Goal: Task Accomplishment & Management: Manage account settings

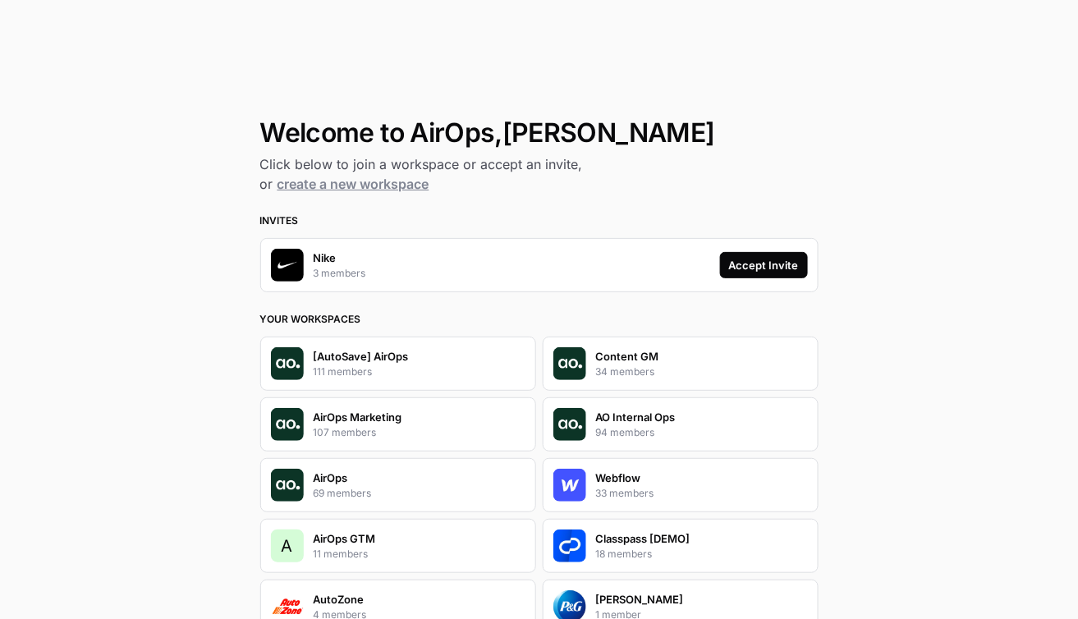
click at [741, 267] on div "Accept Invite" at bounding box center [764, 265] width 70 height 16
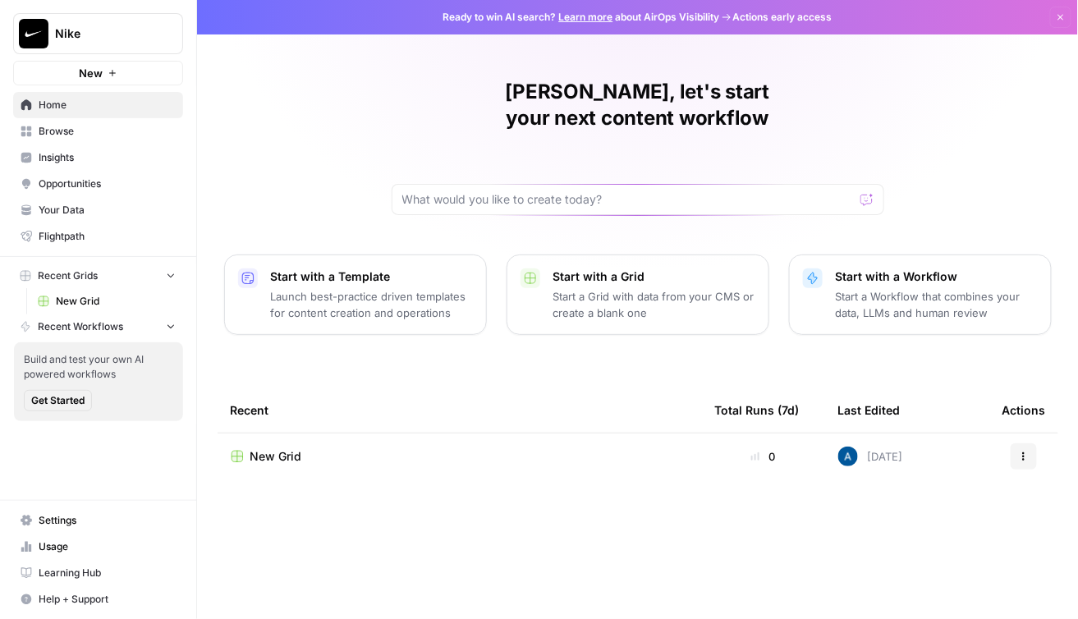
click at [91, 126] on span "Browse" at bounding box center [107, 131] width 137 height 15
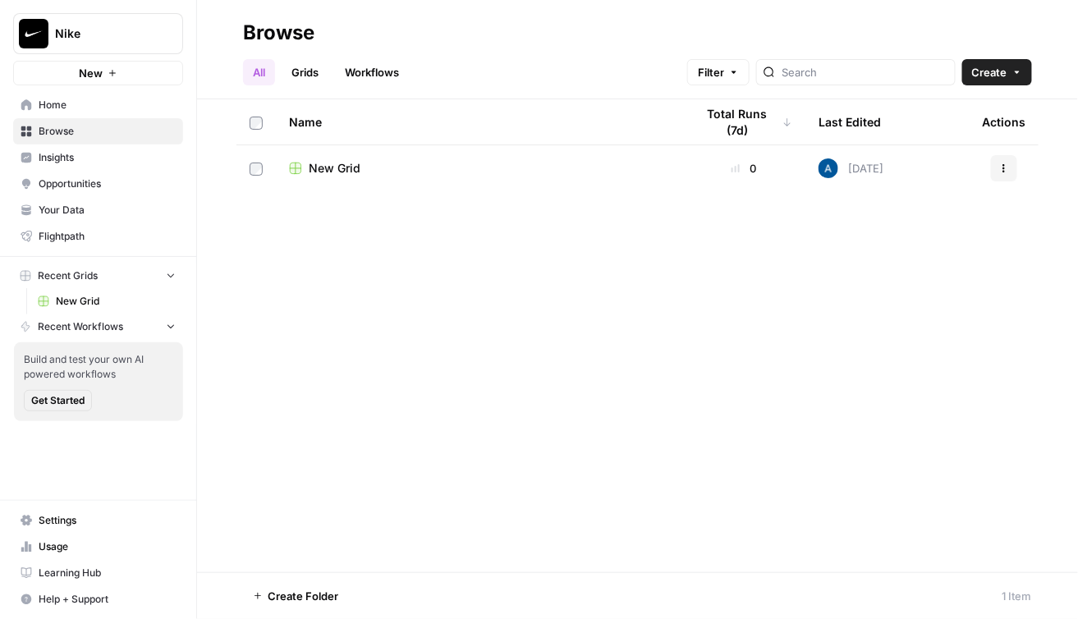
click at [92, 157] on span "Insights" at bounding box center [107, 157] width 137 height 15
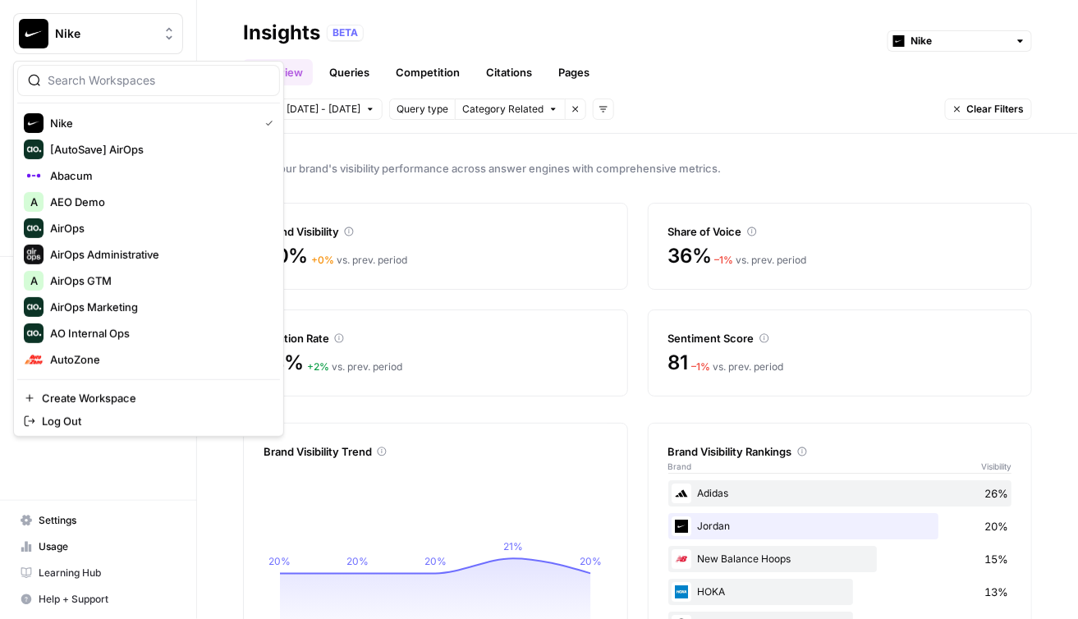
click at [126, 27] on span "Nike" at bounding box center [104, 33] width 99 height 16
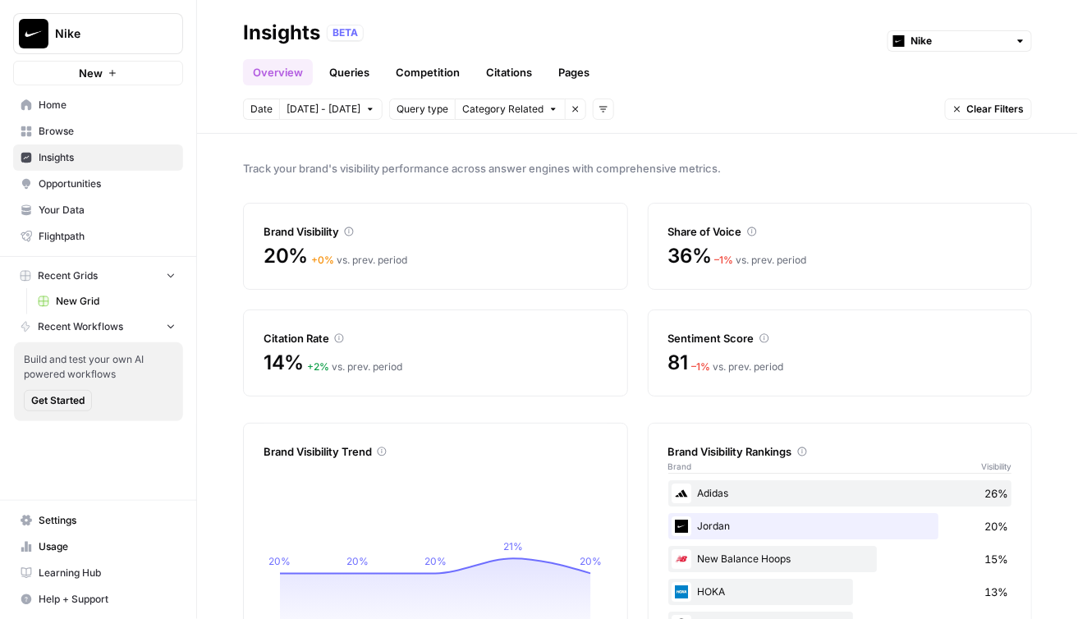
click at [329, 76] on link "Queries" at bounding box center [349, 72] width 60 height 26
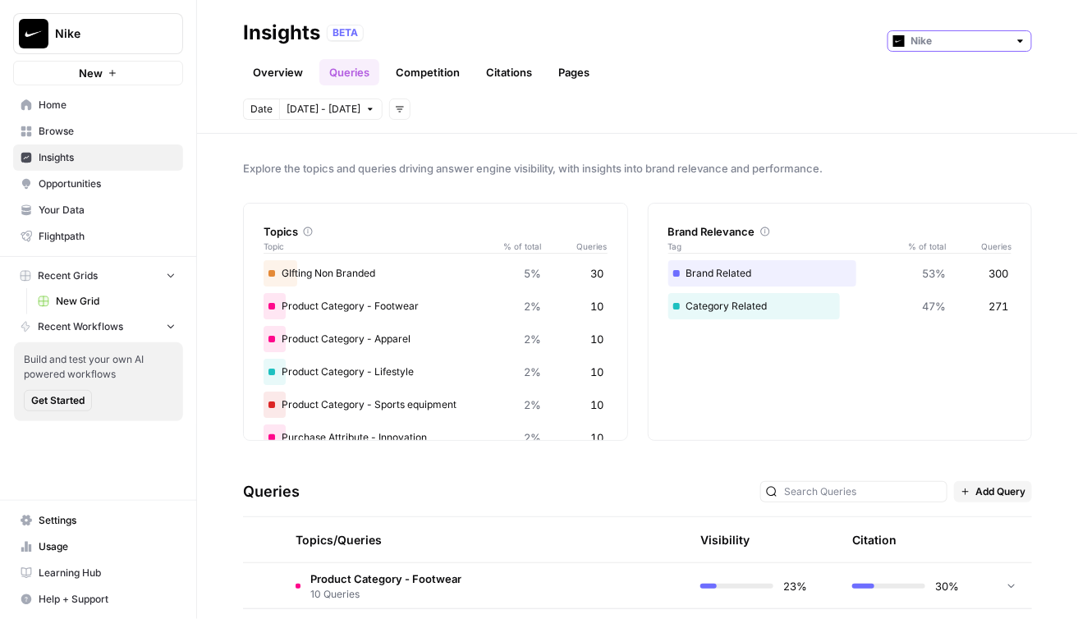
click at [1004, 45] on input "text" at bounding box center [960, 41] width 97 height 16
click at [981, 126] on span "Jordan" at bounding box center [967, 123] width 92 height 16
type input "Jordan"
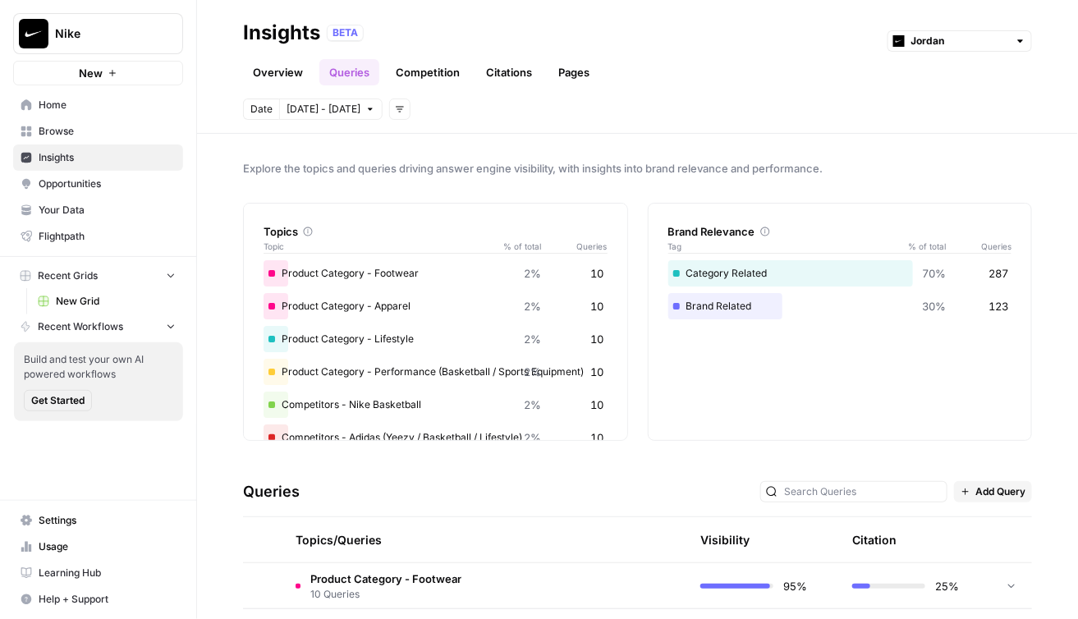
click at [301, 73] on link "Overview" at bounding box center [278, 72] width 70 height 26
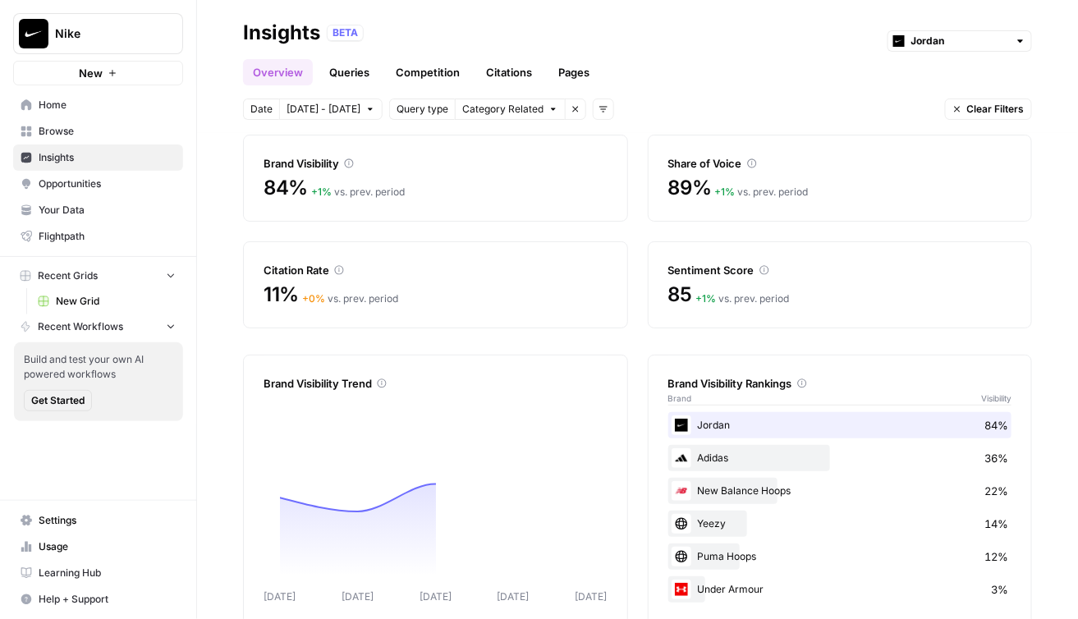
scroll to position [99, 0]
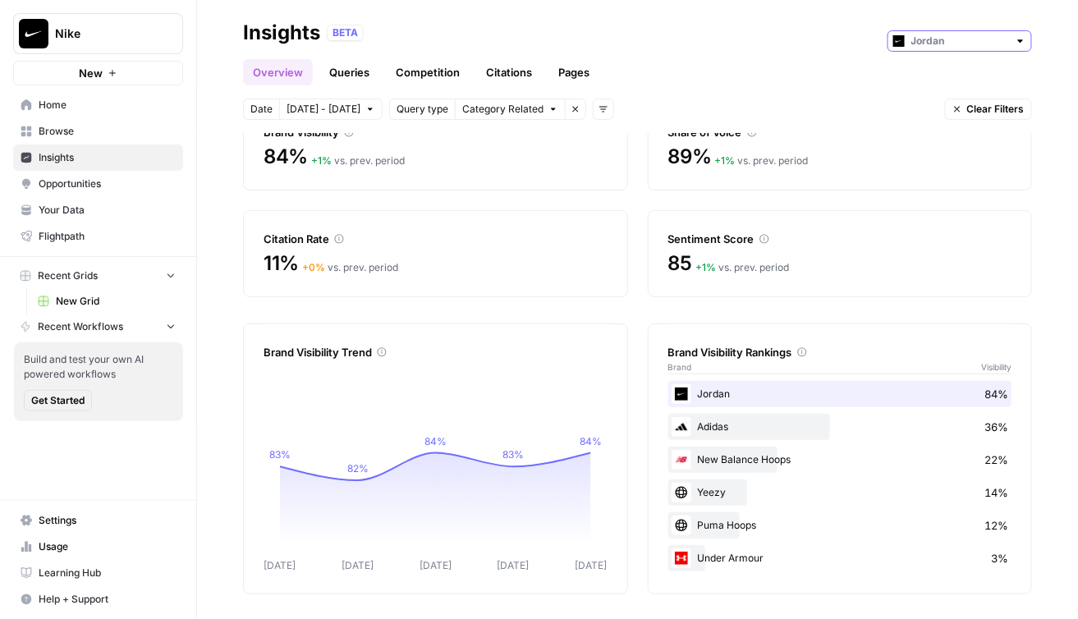
click at [938, 41] on input "text" at bounding box center [960, 41] width 97 height 16
click at [935, 71] on span "Nike" at bounding box center [967, 77] width 92 height 16
type input "Nike"
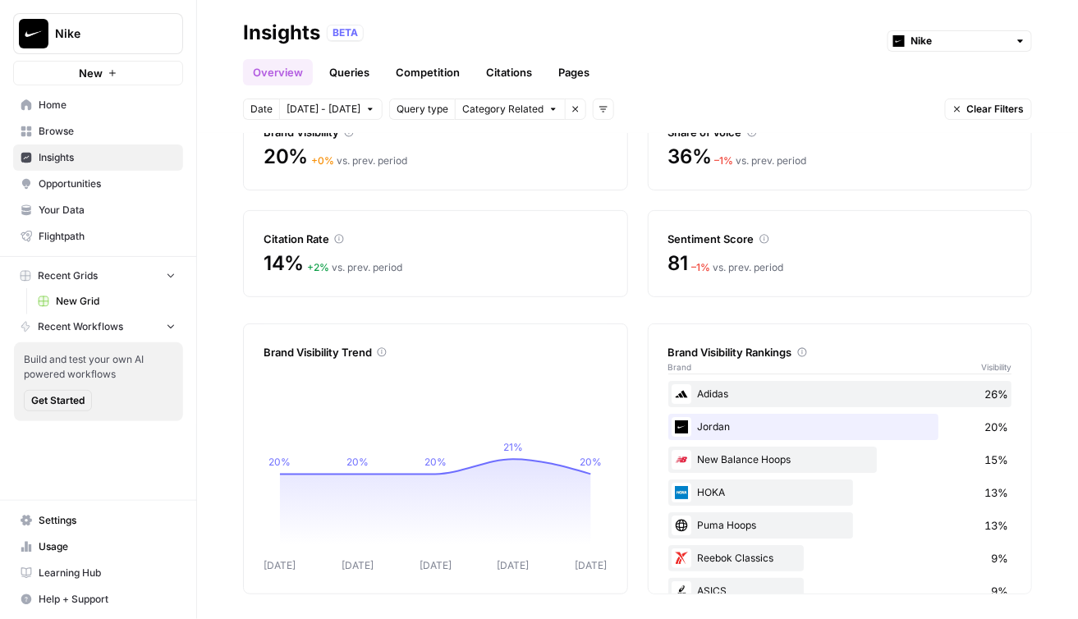
click at [946, 51] on div "Nike" at bounding box center [960, 40] width 145 height 21
click at [945, 102] on span "Converse" at bounding box center [967, 100] width 92 height 16
type input "Converse"
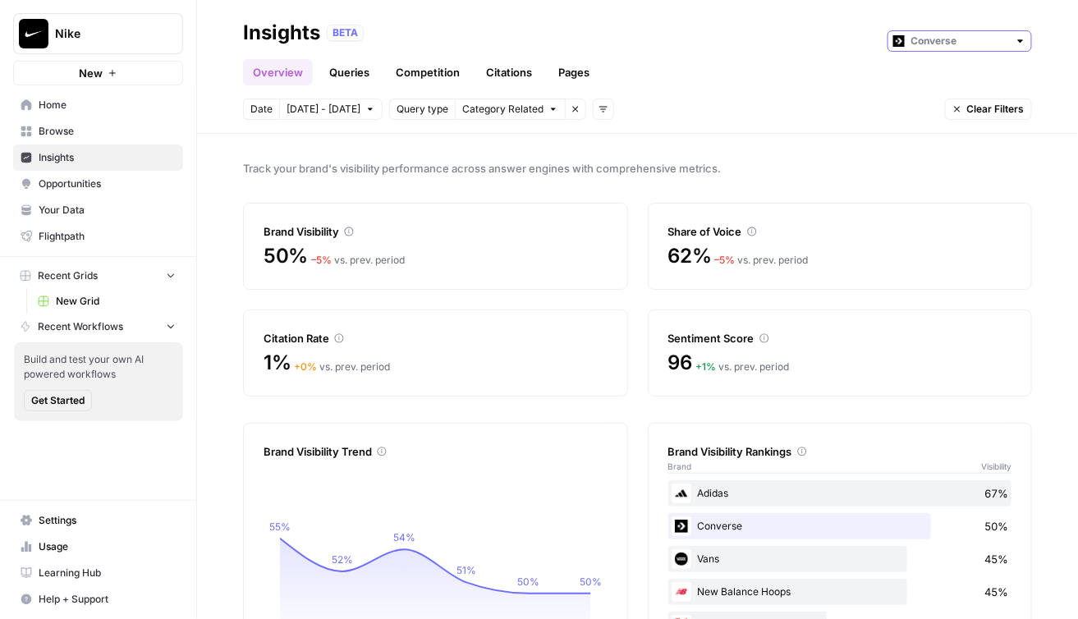
click at [921, 38] on input "text" at bounding box center [960, 41] width 97 height 16
click at [928, 123] on span "Jordan" at bounding box center [967, 123] width 92 height 16
type input "Jordan"
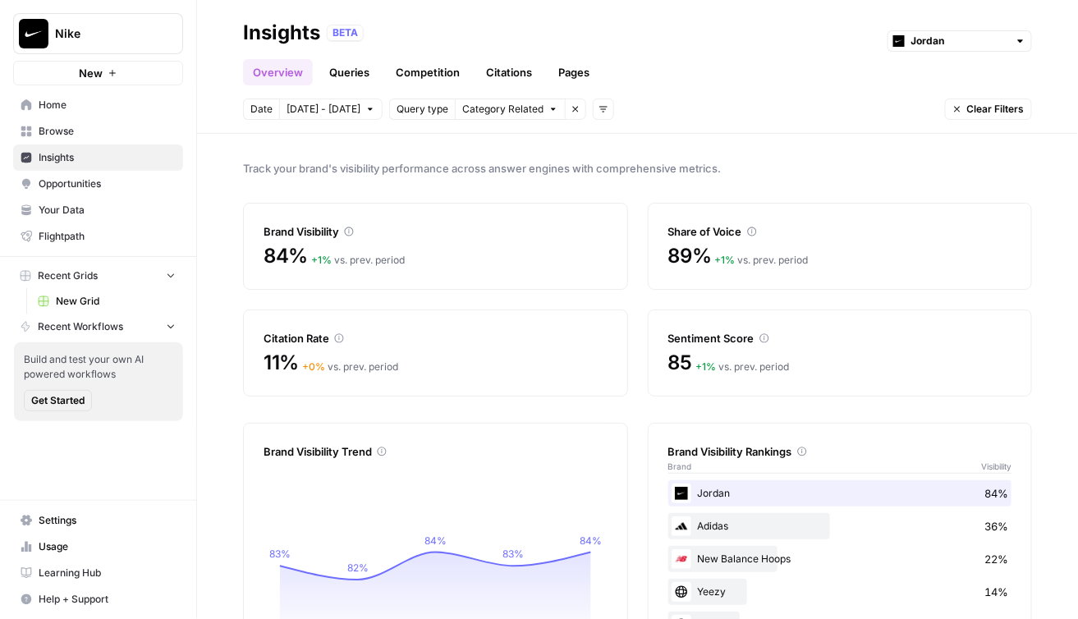
click at [72, 531] on link "Settings" at bounding box center [98, 521] width 170 height 26
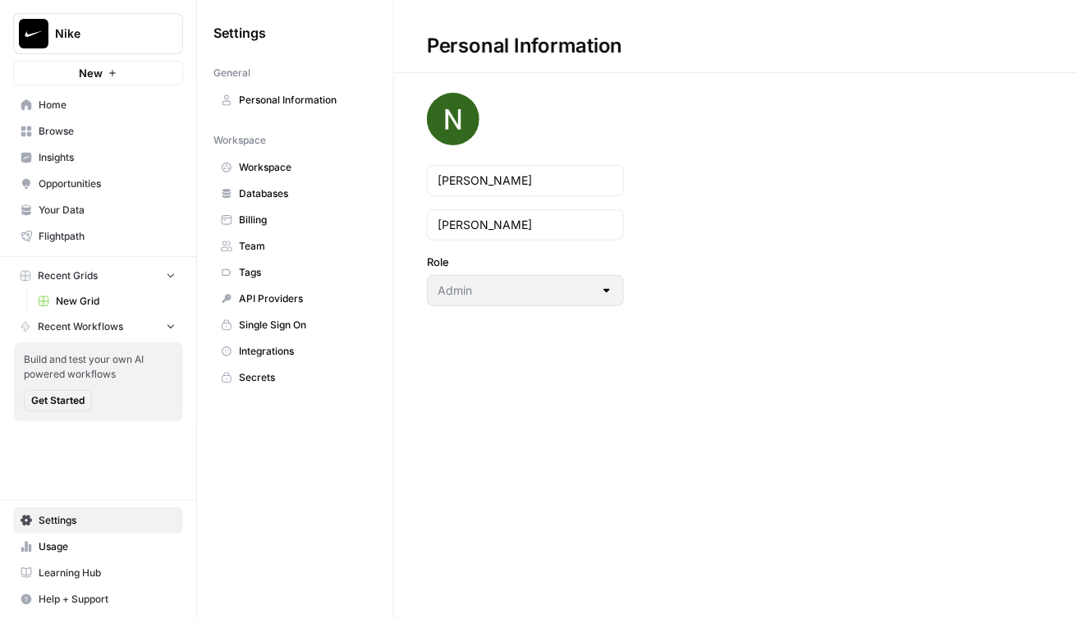
click at [260, 255] on link "Team" at bounding box center [295, 246] width 163 height 26
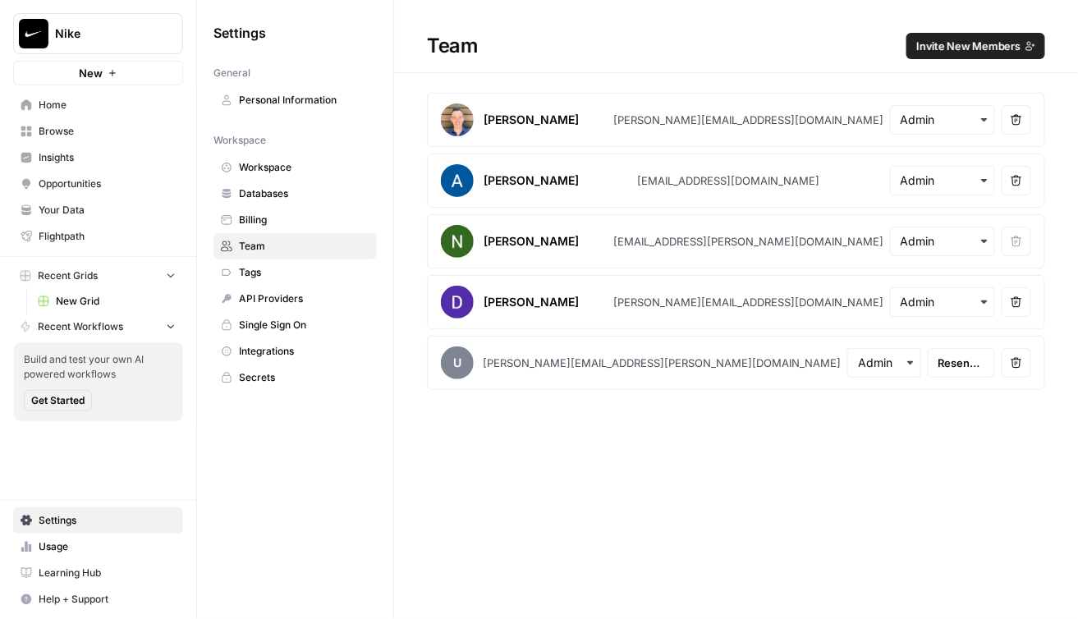
click at [987, 60] on h1 "Team Invite New Members" at bounding box center [736, 36] width 684 height 73
click at [981, 50] on span "Invite New Members" at bounding box center [969, 46] width 104 height 16
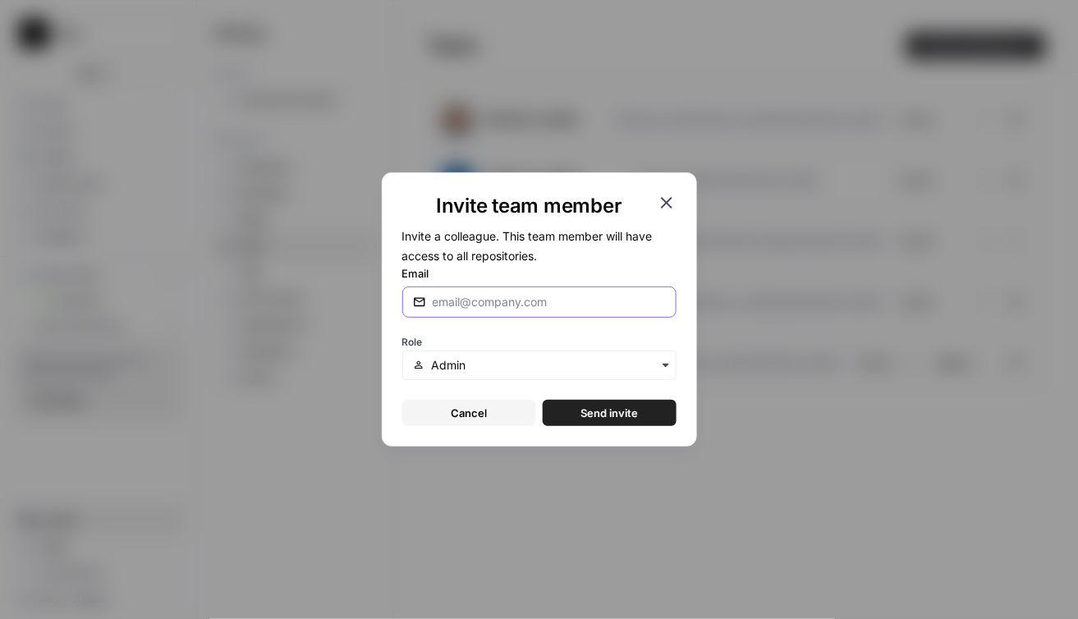
click at [476, 306] on input "Email" at bounding box center [549, 302] width 233 height 16
paste input "[PERSON_NAME][EMAIL_ADDRESS][PERSON_NAME][DOMAIN_NAME]"
type input "[PERSON_NAME][EMAIL_ADDRESS][PERSON_NAME][DOMAIN_NAME]"
click at [475, 328] on form "Invite a colleague. This team member will have access to all repositories. Emai…" at bounding box center [539, 326] width 274 height 200
click at [605, 415] on span "Send invite" at bounding box center [609, 413] width 57 height 16
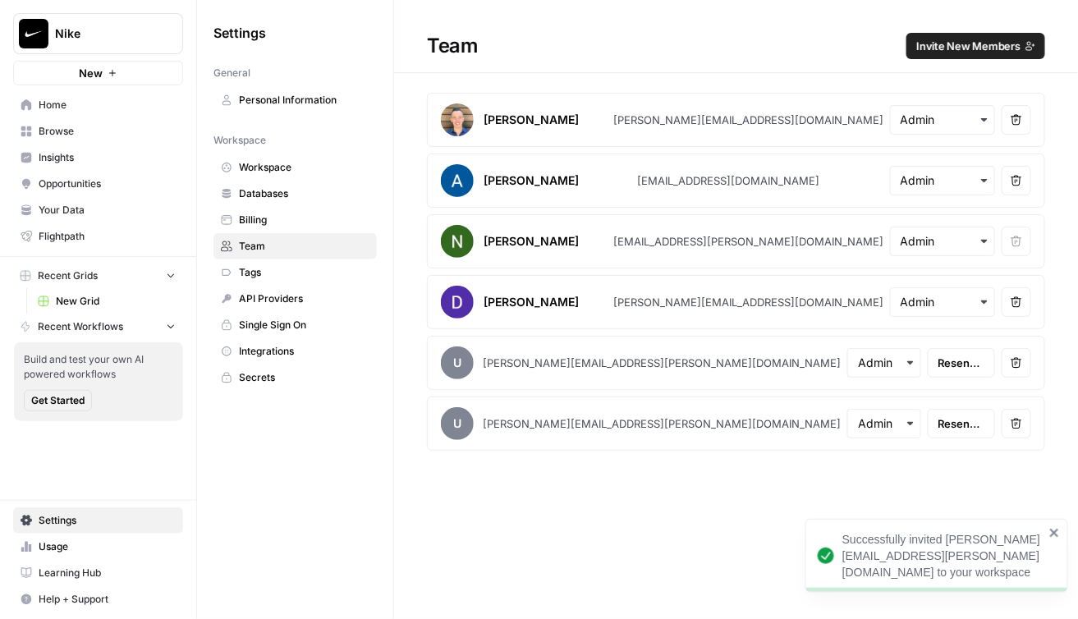
click at [966, 42] on span "Invite New Members" at bounding box center [969, 46] width 104 height 16
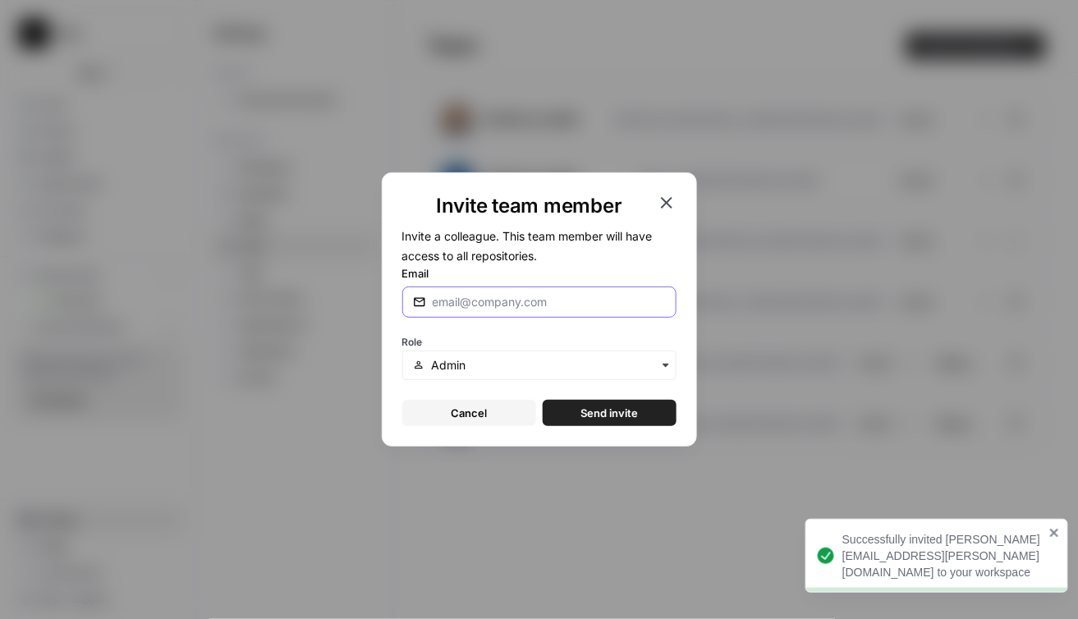
click at [535, 296] on input "Email" at bounding box center [549, 302] width 233 height 16
paste input "[DOMAIN_NAME][EMAIL_ADDRESS][DOMAIN_NAME]"
type input "[DOMAIN_NAME][EMAIL_ADDRESS][DOMAIN_NAME]"
click at [535, 289] on div "[DOMAIN_NAME][EMAIL_ADDRESS][DOMAIN_NAME]" at bounding box center [539, 302] width 274 height 31
click at [541, 272] on label "Email" at bounding box center [539, 273] width 274 height 16
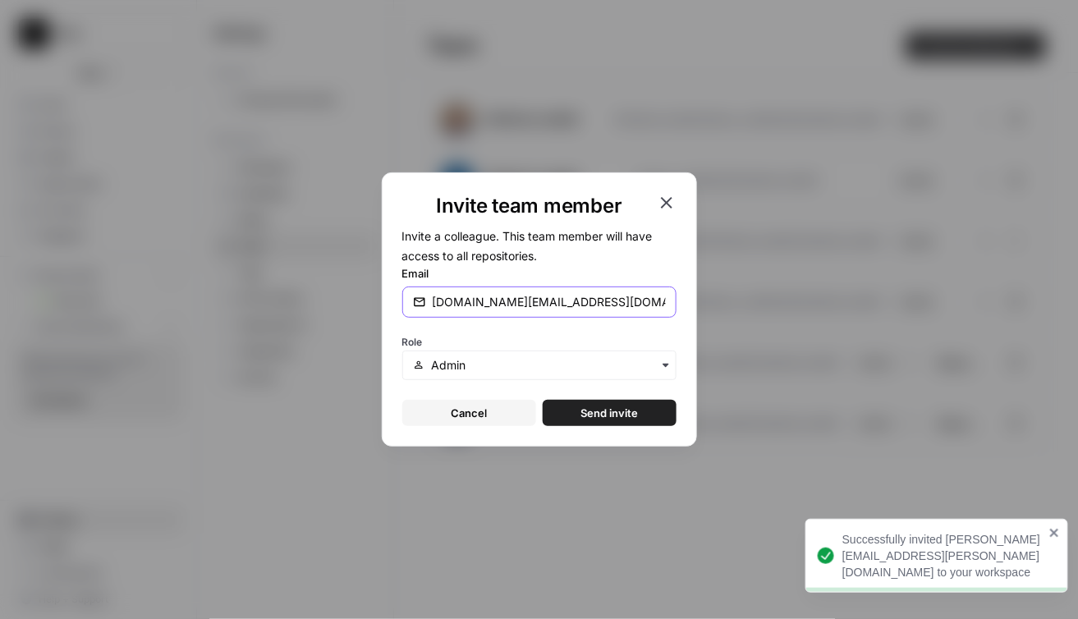
click at [541, 294] on input "[DOMAIN_NAME][EMAIL_ADDRESS][DOMAIN_NAME]" at bounding box center [549, 302] width 233 height 16
click at [604, 407] on span "Send invite" at bounding box center [609, 413] width 57 height 16
